Goal: Entertainment & Leisure: Consume media (video, audio)

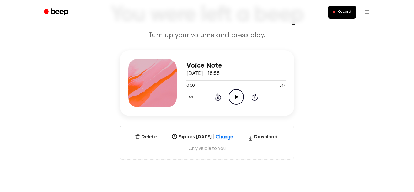
scroll to position [44, 0]
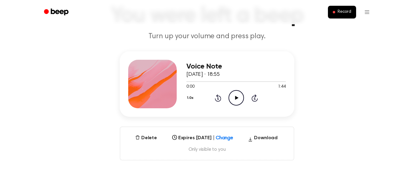
click at [207, 92] on icon "Play Audio" at bounding box center [235, 97] width 15 height 15
click at [207, 104] on icon "Pause Audio" at bounding box center [235, 97] width 15 height 15
click at [207, 100] on icon "Play Audio" at bounding box center [235, 97] width 15 height 15
click at [207, 98] on icon at bounding box center [218, 98] width 2 height 2
click at [207, 97] on icon "Rewind 5 seconds" at bounding box center [217, 98] width 7 height 8
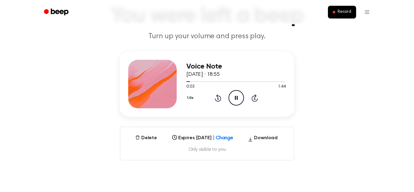
click at [207, 98] on icon at bounding box center [218, 98] width 2 height 2
click at [207, 100] on icon "Rewind 5 seconds" at bounding box center [217, 98] width 7 height 8
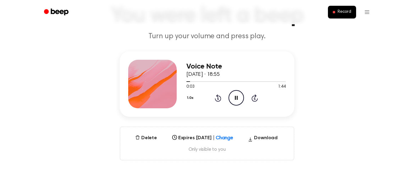
click at [207, 99] on icon "Rewind 5 seconds" at bounding box center [217, 98] width 7 height 8
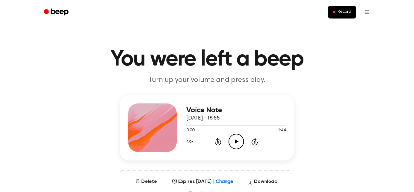
click at [235, 143] on icon "Play Audio" at bounding box center [235, 141] width 15 height 15
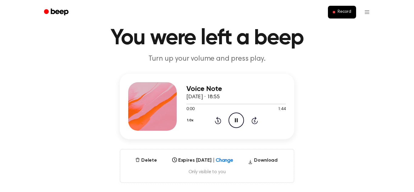
scroll to position [22, 0]
